Goal: Task Accomplishment & Management: Use online tool/utility

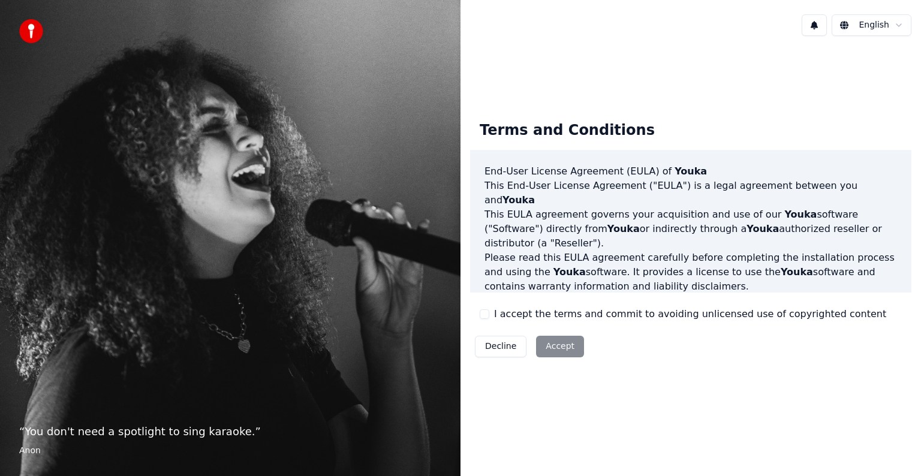
click at [484, 317] on button "I accept the terms and commit to avoiding unlicensed use of copyrighted content" at bounding box center [485, 314] width 10 height 10
click at [552, 345] on button "Accept" at bounding box center [560, 347] width 48 height 22
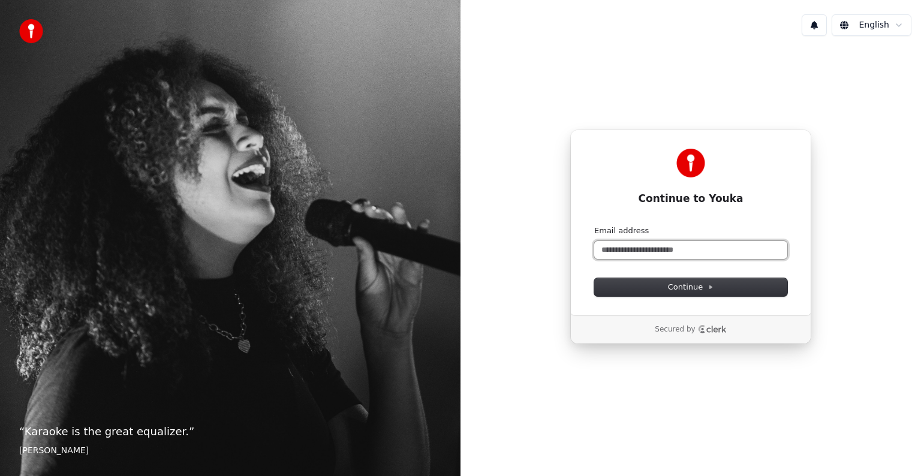
click at [629, 248] on input "Email address" at bounding box center [690, 250] width 193 height 18
click at [695, 292] on span "Continue" at bounding box center [691, 287] width 46 height 11
type input "**********"
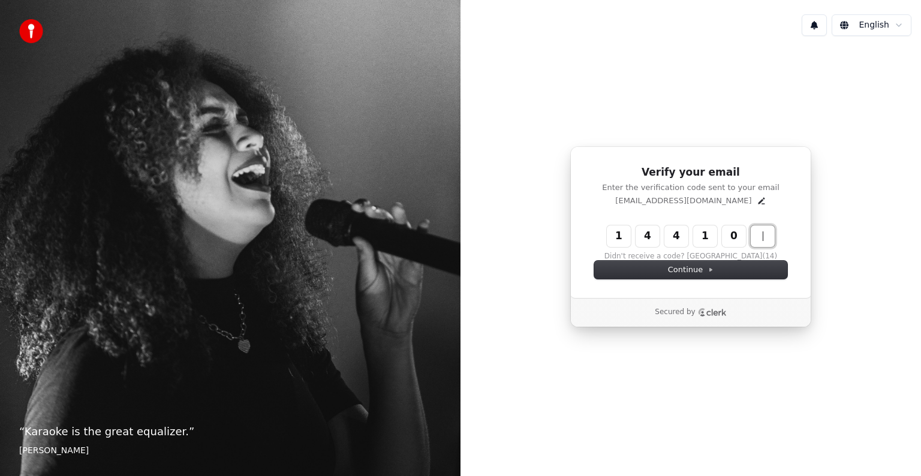
type input "******"
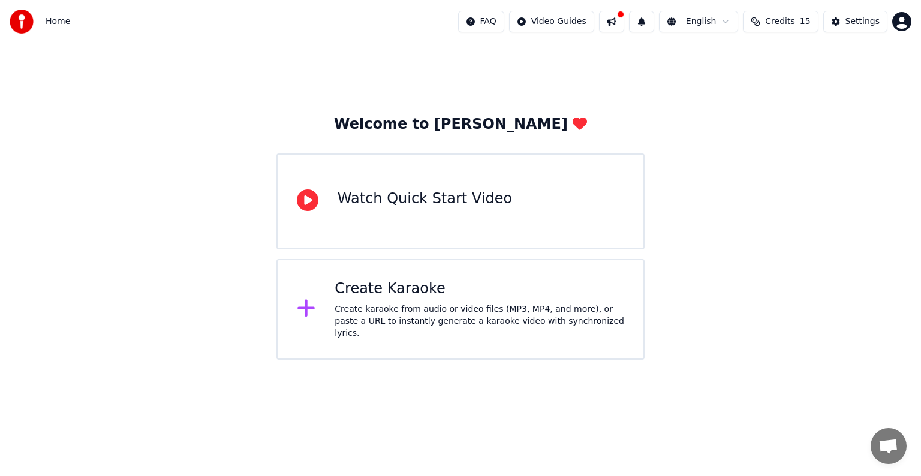
click at [363, 297] on div "Create Karaoke" at bounding box center [480, 288] width 290 height 19
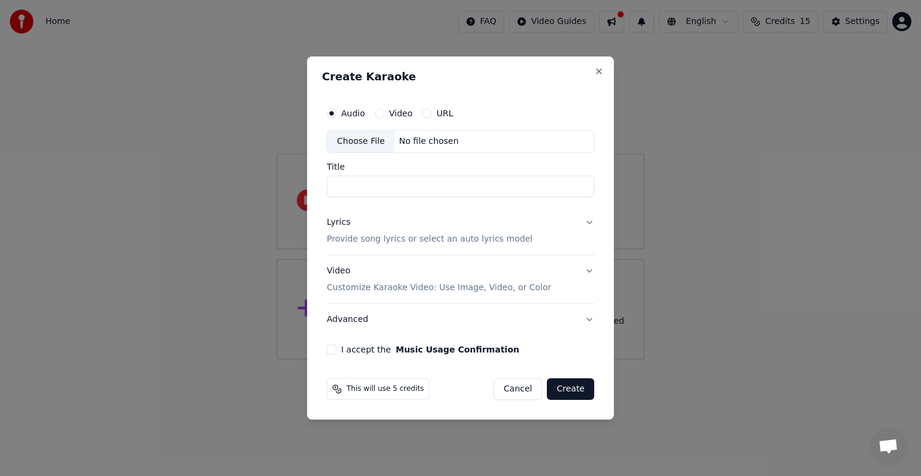
click at [589, 222] on button "Lyrics Provide song lyrics or select an auto lyrics model" at bounding box center [460, 231] width 267 height 48
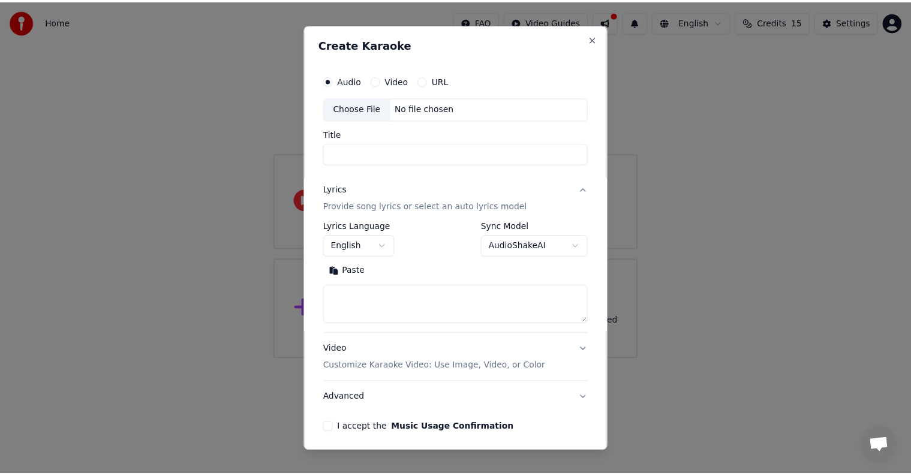
scroll to position [46, 0]
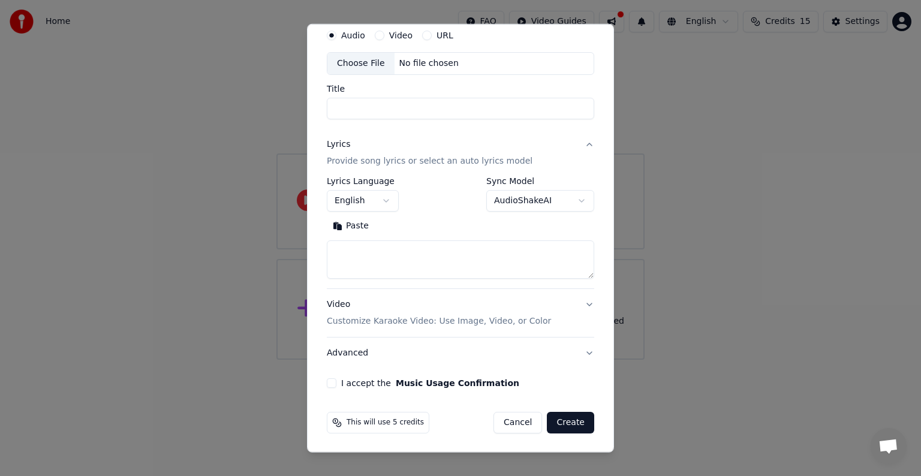
click at [394, 35] on label "Video" at bounding box center [400, 35] width 23 height 8
click at [384, 35] on button "Video" at bounding box center [380, 36] width 10 height 10
click at [506, 424] on button "Cancel" at bounding box center [517, 423] width 49 height 22
select select
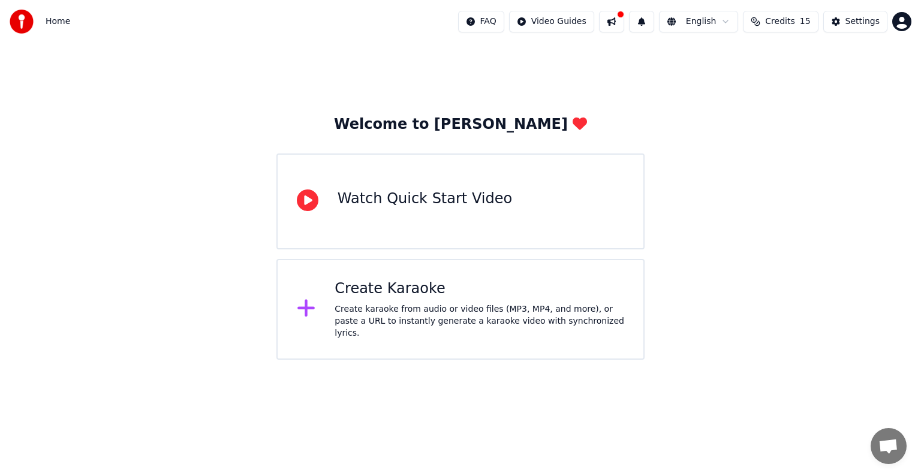
click at [785, 22] on span "Credits" at bounding box center [779, 22] width 29 height 12
click at [825, 85] on td "30" at bounding box center [830, 80] width 81 height 22
click at [831, 82] on td "30" at bounding box center [830, 80] width 81 height 22
click at [782, 107] on button "Refresh" at bounding box center [786, 112] width 62 height 22
click at [758, 80] on td "15" at bounding box center [763, 80] width 54 height 22
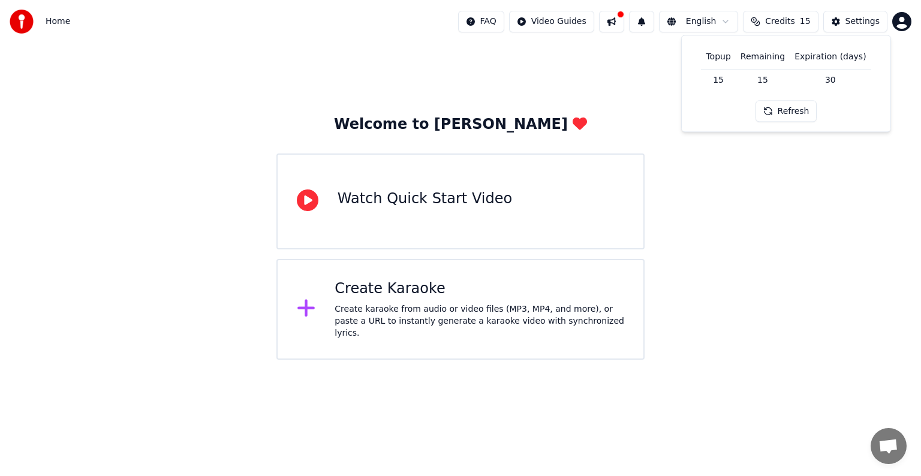
click at [766, 79] on td "15" at bounding box center [763, 80] width 54 height 22
click at [727, 78] on td "15" at bounding box center [718, 80] width 34 height 22
click at [847, 23] on button "Settings" at bounding box center [855, 22] width 64 height 22
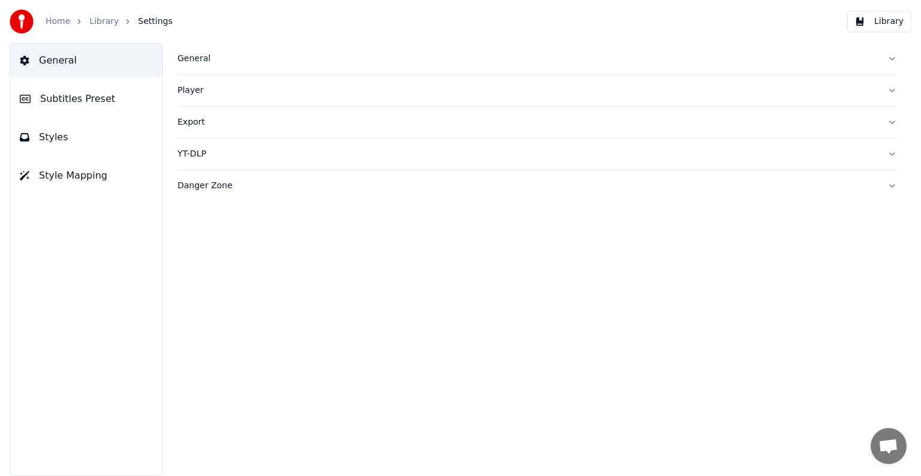
click at [899, 20] on button "Library" at bounding box center [879, 22] width 64 height 22
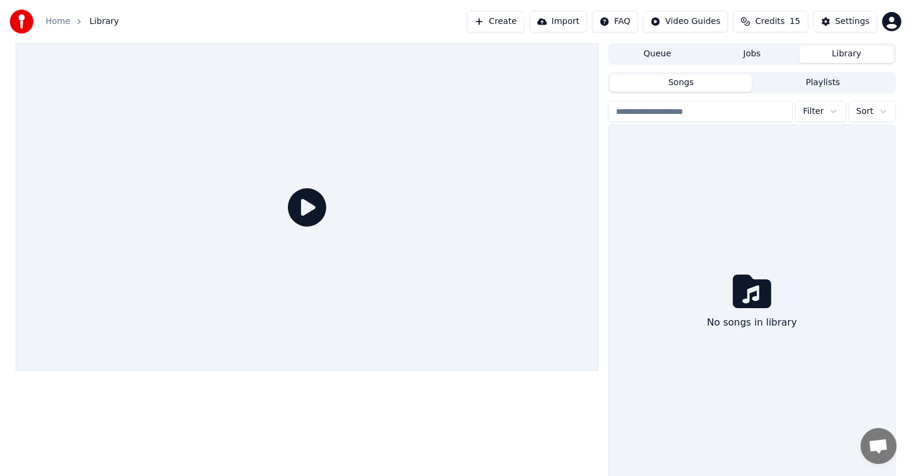
click at [305, 207] on icon at bounding box center [307, 207] width 38 height 38
click at [578, 21] on button "Import" at bounding box center [558, 22] width 58 height 22
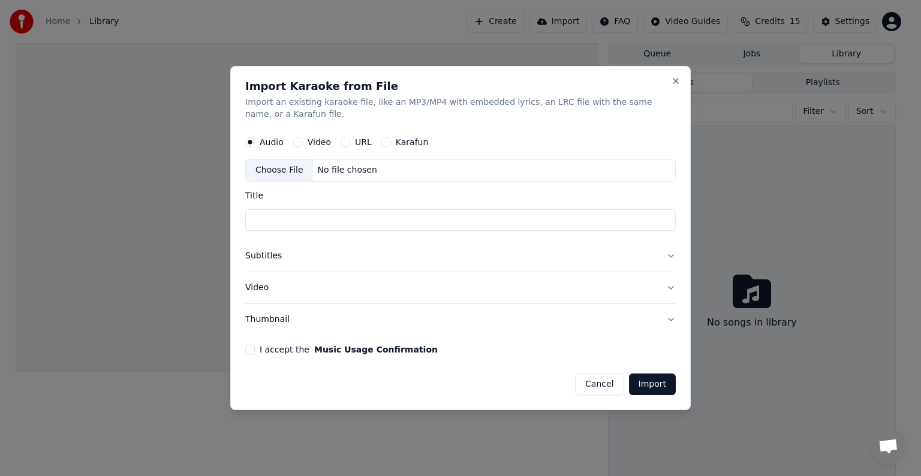
click at [680, 81] on div "Import Karaoke from File Import an existing karaoke file, like an MP3/MP4 with …" at bounding box center [460, 238] width 460 height 344
click at [674, 82] on button "Close" at bounding box center [676, 81] width 10 height 10
